Goal: Find specific page/section: Find specific page/section

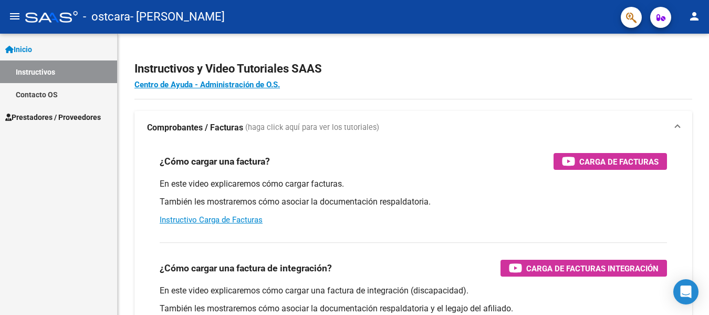
click at [89, 117] on span "Prestadores / Proveedores" at bounding box center [53, 117] width 96 height 12
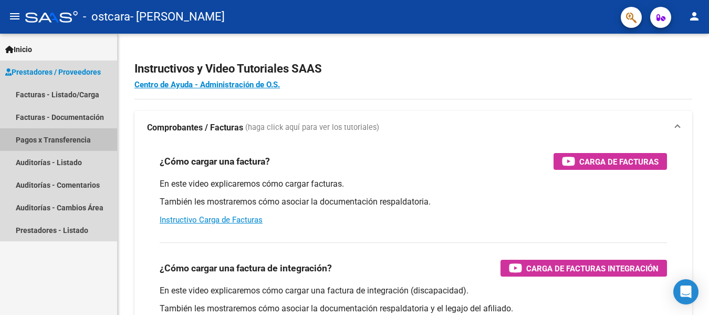
click at [82, 141] on link "Pagos x Transferencia" at bounding box center [58, 139] width 117 height 23
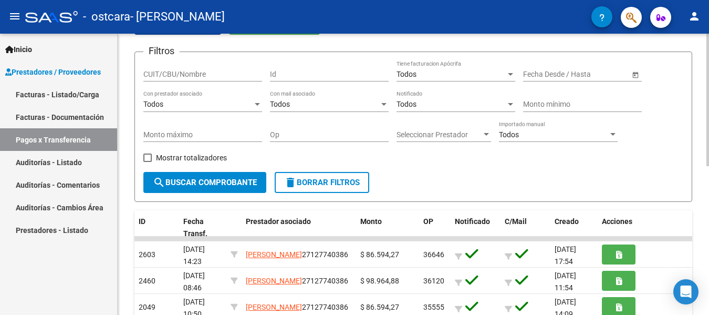
scroll to position [53, 0]
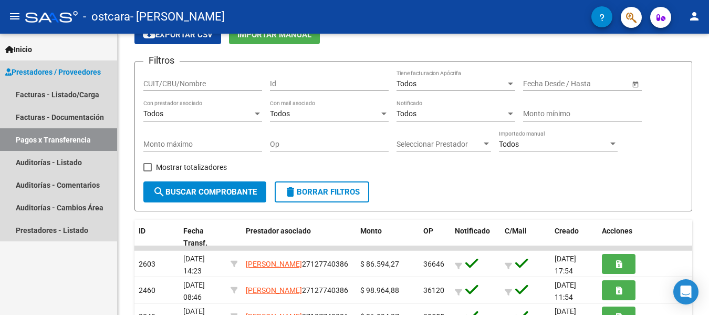
click at [80, 135] on link "Pagos x Transferencia" at bounding box center [58, 139] width 117 height 23
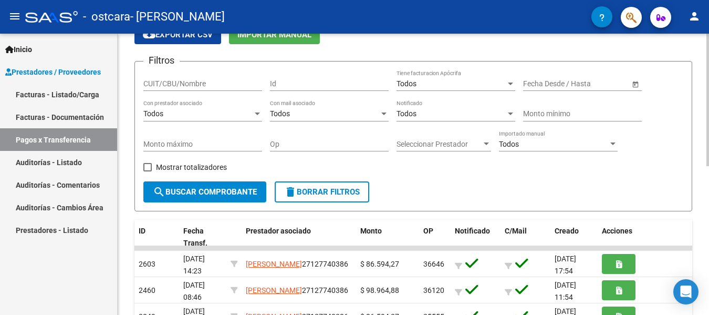
scroll to position [0, 0]
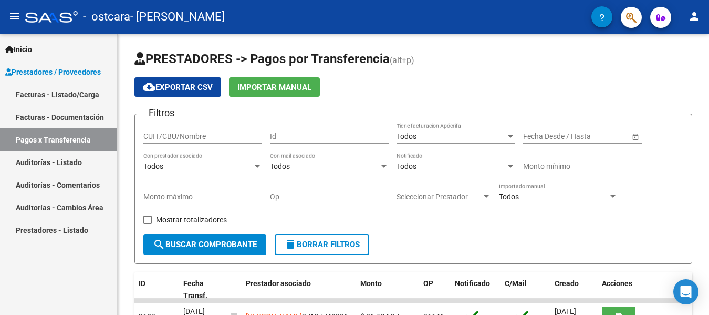
click at [83, 121] on link "Facturas - Documentación" at bounding box center [58, 117] width 117 height 23
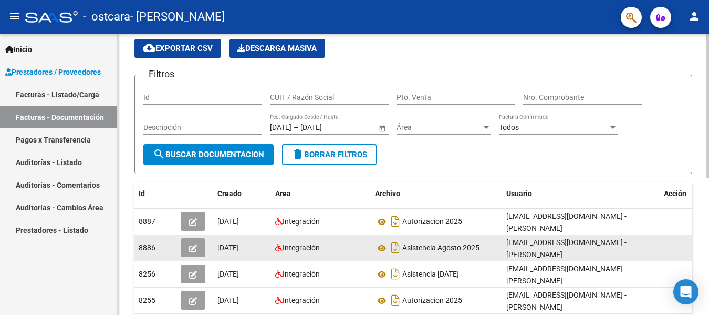
scroll to position [53, 0]
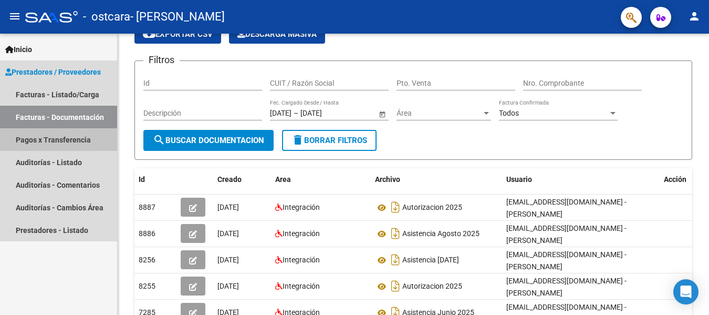
click at [31, 142] on link "Pagos x Transferencia" at bounding box center [58, 139] width 117 height 23
